Goal: Information Seeking & Learning: Learn about a topic

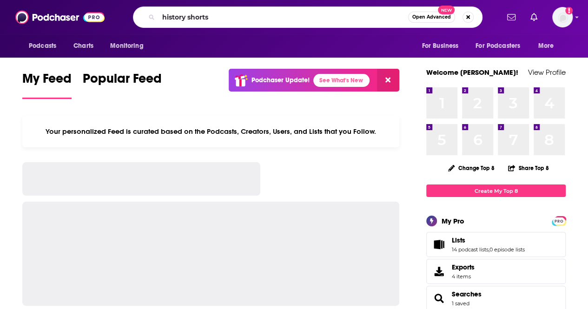
type input "history shorts"
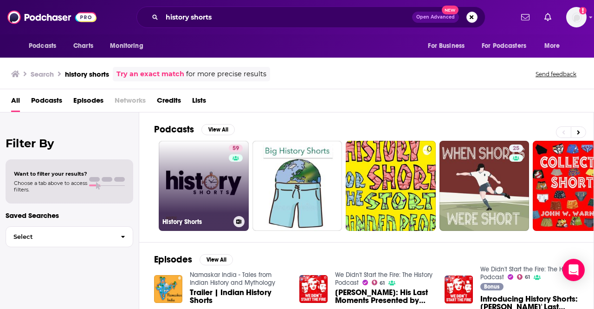
click at [219, 187] on link "59 History Shorts" at bounding box center [204, 186] width 90 height 90
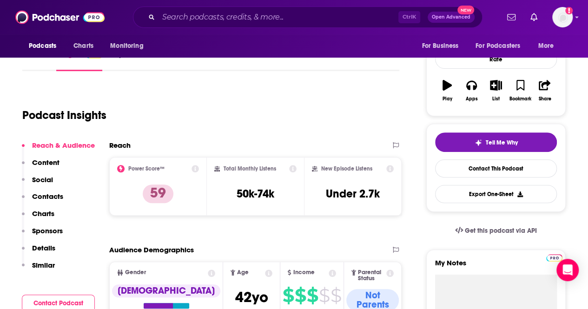
scroll to position [127, 0]
click at [292, 170] on icon at bounding box center [292, 168] width 7 height 7
